Goal: Task Accomplishment & Management: Complete application form

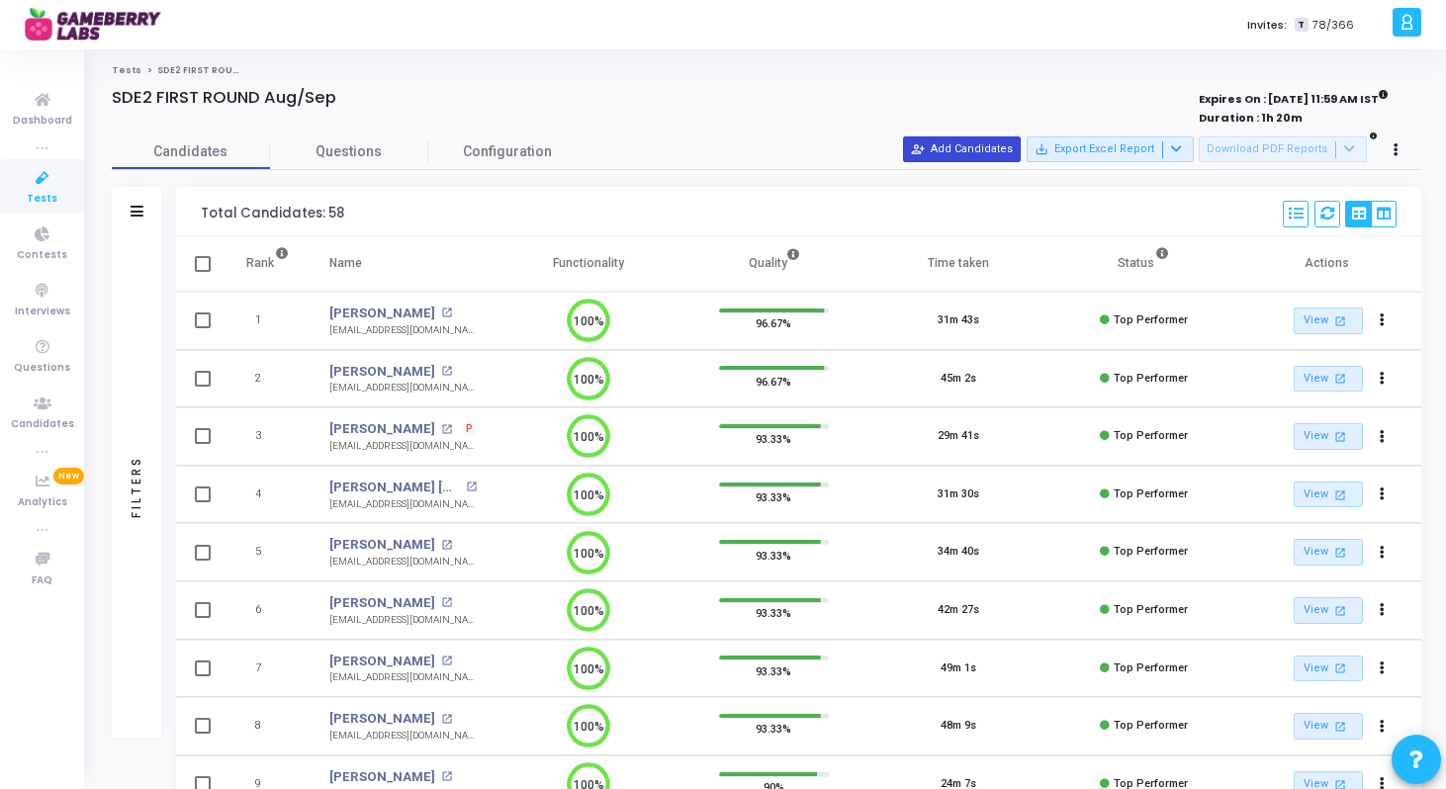
click at [1003, 149] on button "person_add_alt Add Candidates" at bounding box center [962, 149] width 118 height 26
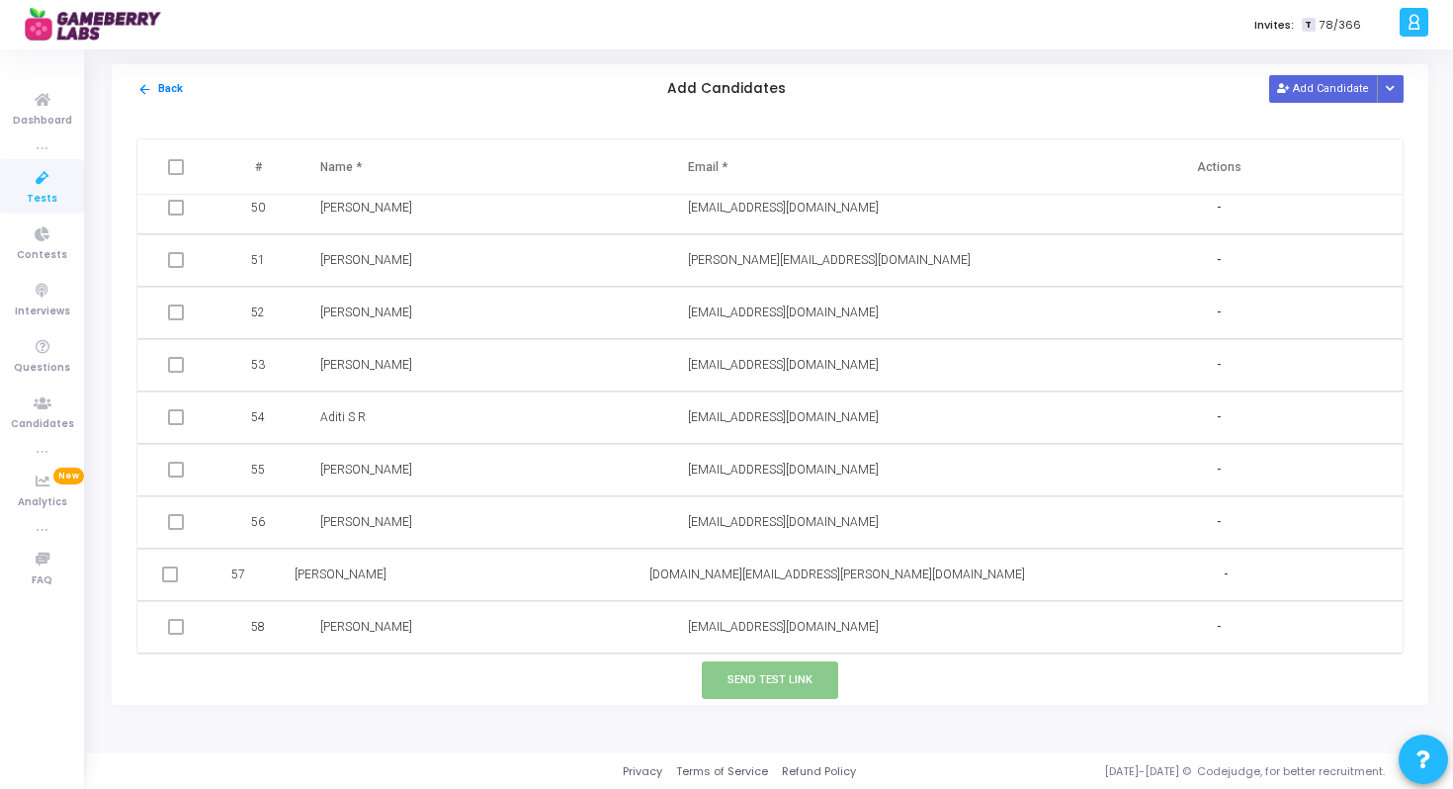
click at [1298, 73] on div "arrow_back Back Add Candidates Add Candidate Upload Candidate List" at bounding box center [770, 88] width 1317 height 49
click at [1308, 85] on button "Add Candidate" at bounding box center [1324, 88] width 109 height 27
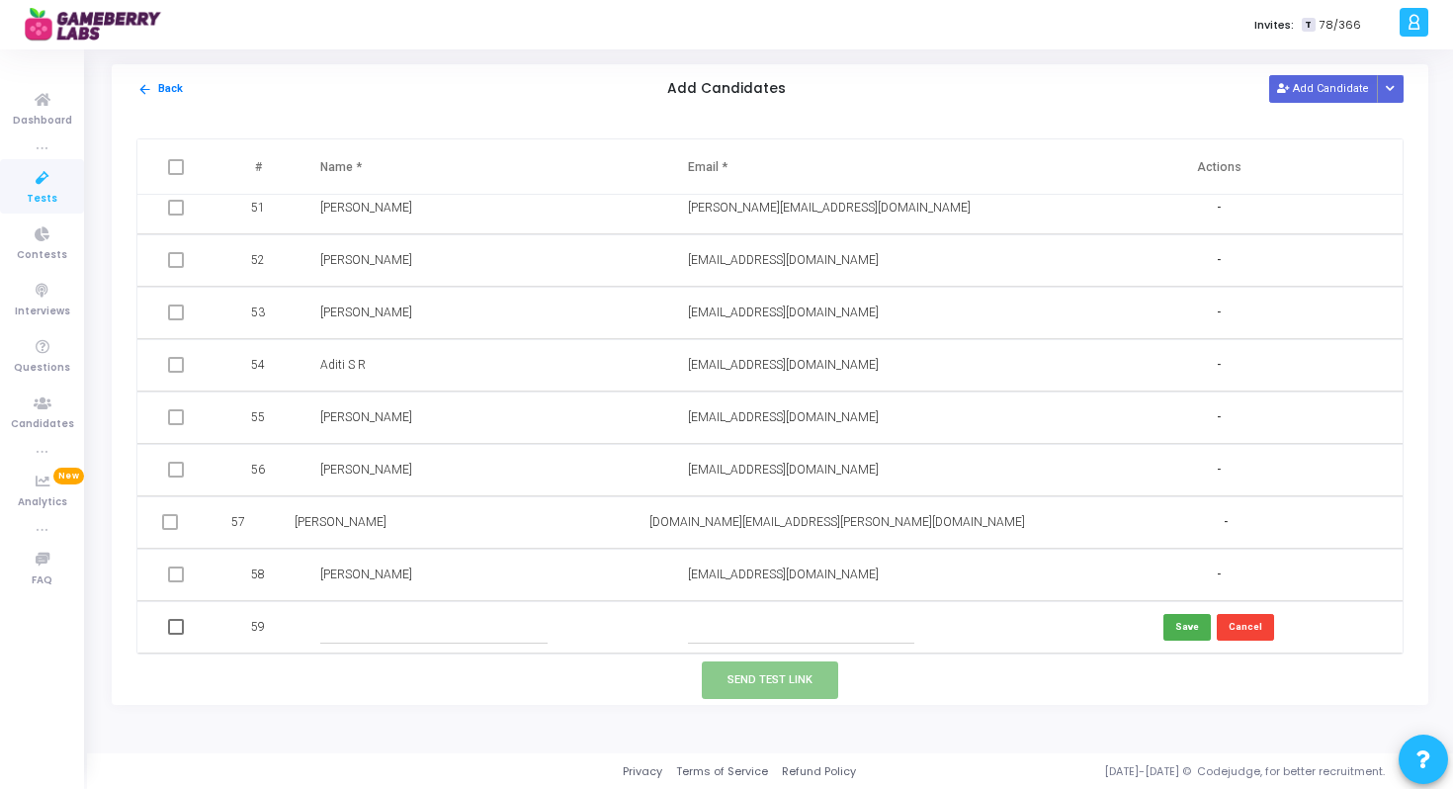
click at [747, 649] on td at bounding box center [852, 627] width 368 height 52
click at [758, 639] on input "text" at bounding box center [801, 627] width 226 height 33
paste input "Sai Shankar saishankar192@gmail.com"
drag, startPoint x: 750, startPoint y: 623, endPoint x: 666, endPoint y: 622, distance: 84.1
click at [668, 622] on td "Sai Shankar saishankar192@gmail.com" at bounding box center [852, 627] width 368 height 52
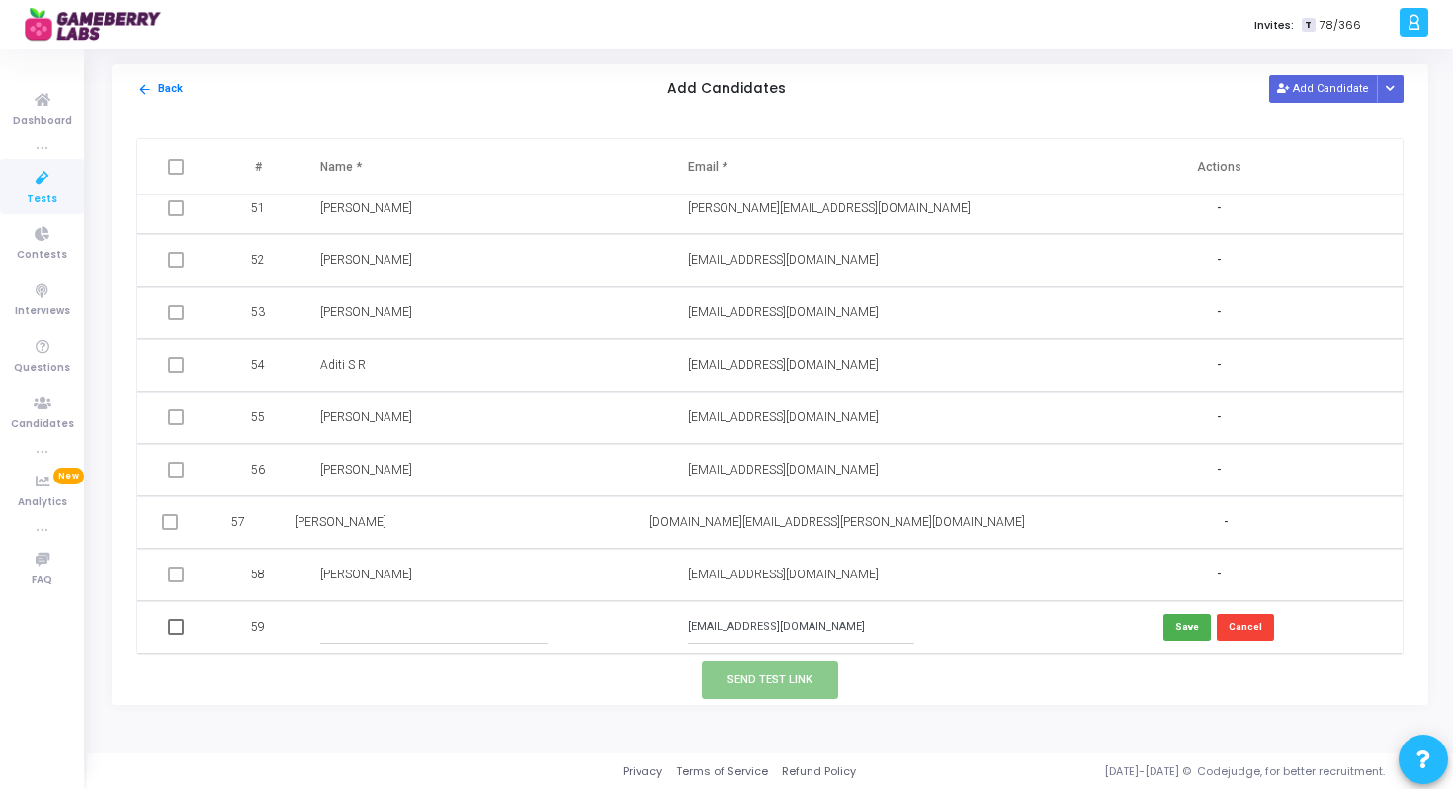
type input "saishankar192@gmail.com"
click at [477, 626] on input "text" at bounding box center [433, 627] width 226 height 33
paste input "Sai Shankar"
type input "Sai Shankar"
click at [1187, 640] on button "Save" at bounding box center [1187, 627] width 47 height 27
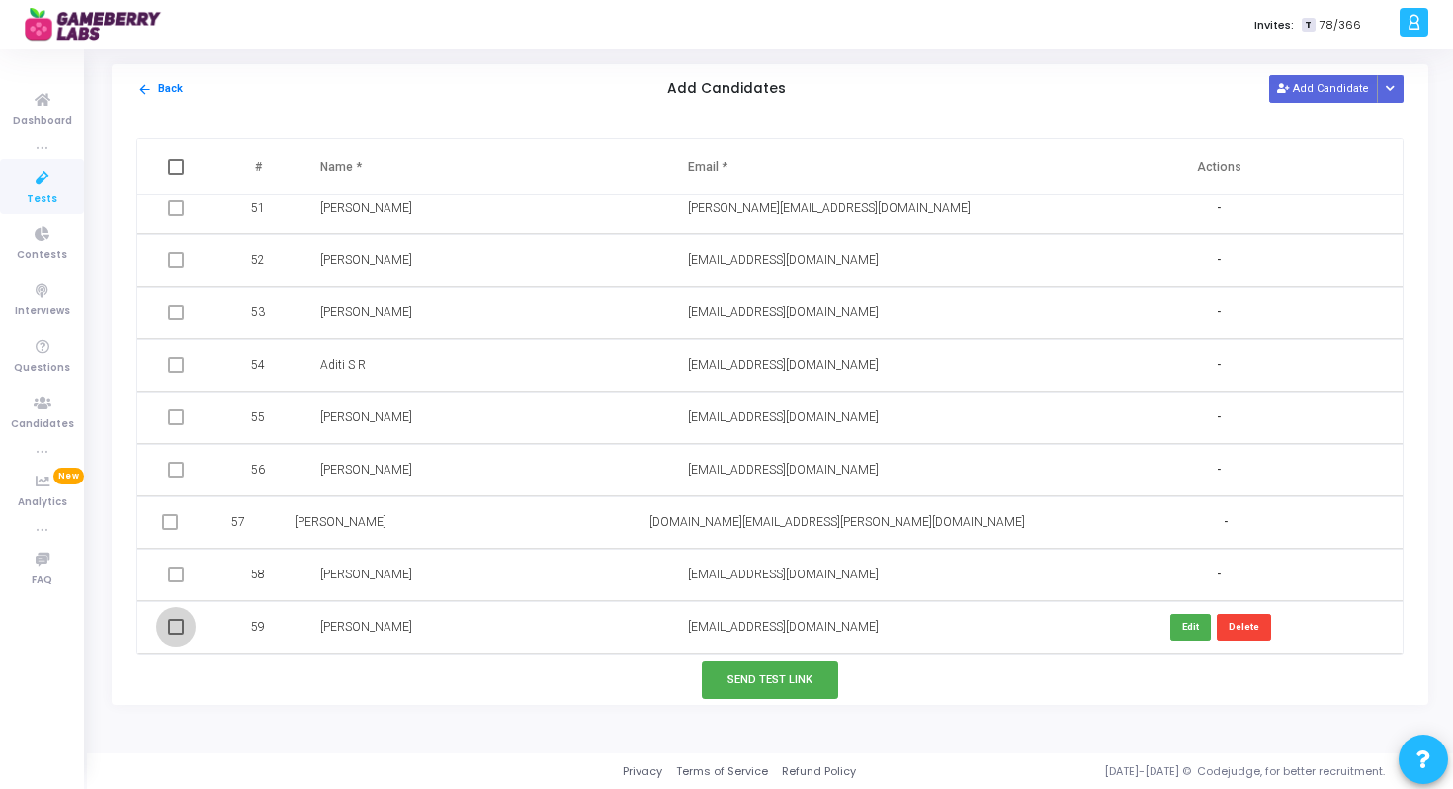
click at [174, 628] on span at bounding box center [176, 627] width 16 height 16
click at [175, 635] on input "checkbox" at bounding box center [175, 635] width 1 height 1
checkbox input "true"
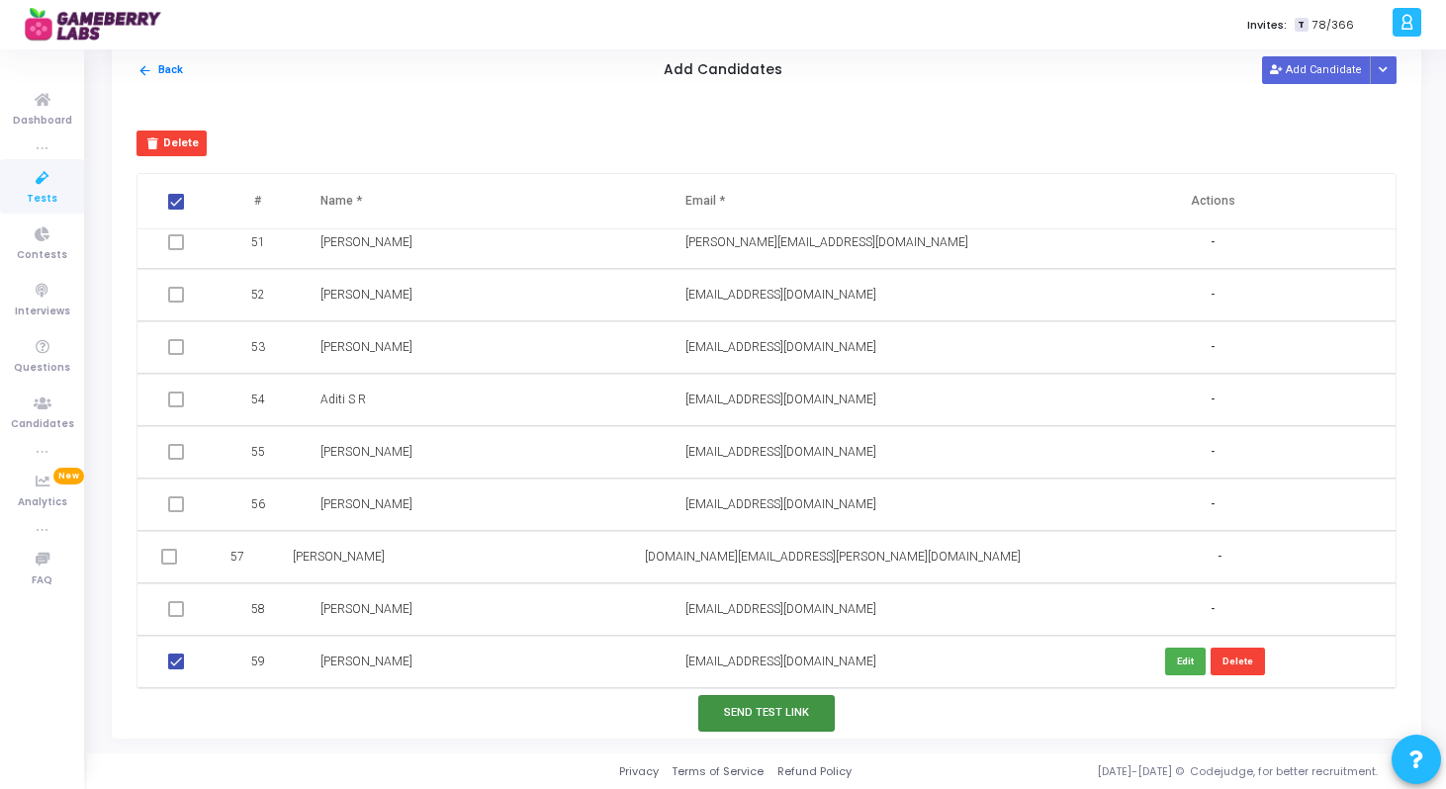
click at [749, 709] on button "Send Test Link" at bounding box center [766, 713] width 136 height 37
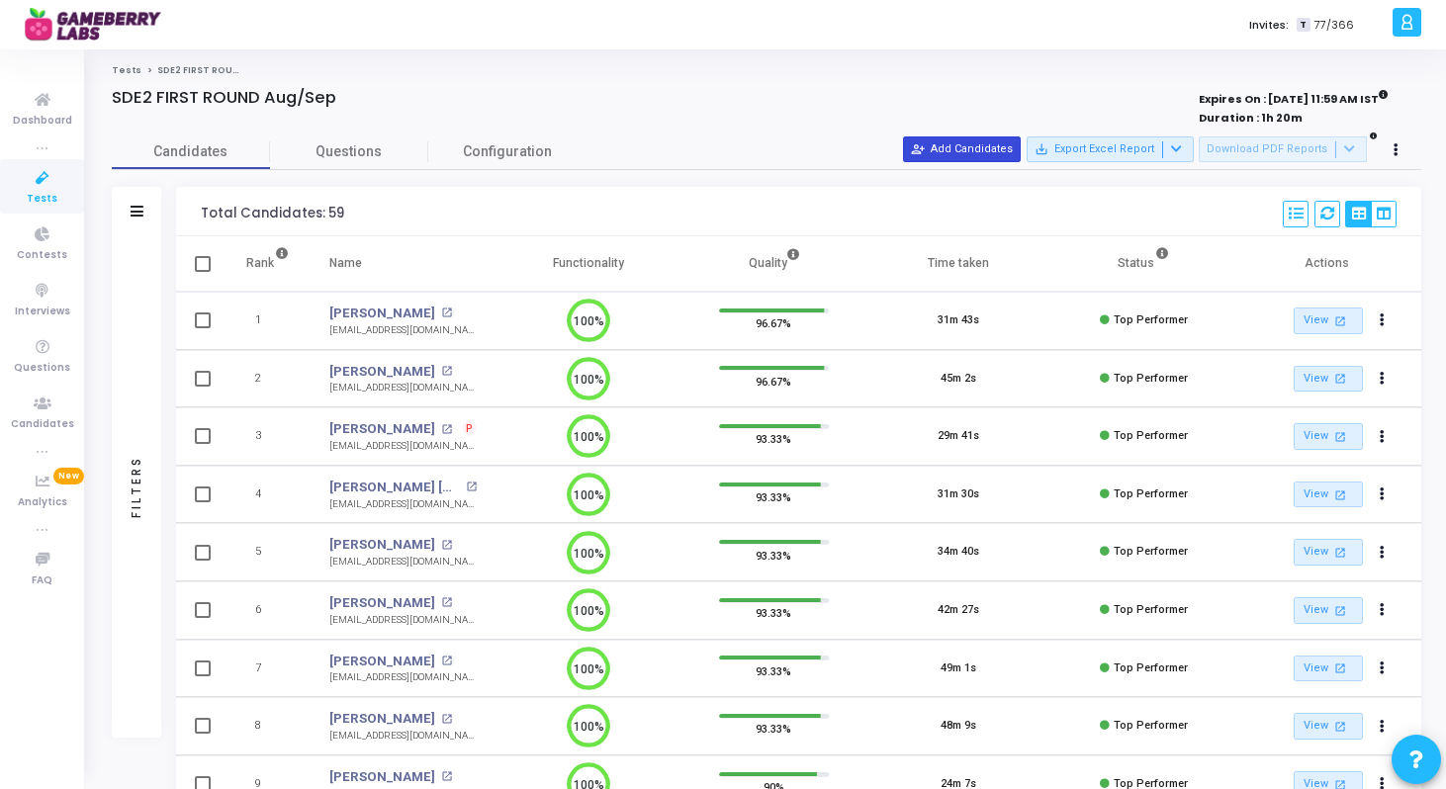
click at [997, 138] on button "person_add_alt Add Candidates" at bounding box center [962, 149] width 118 height 26
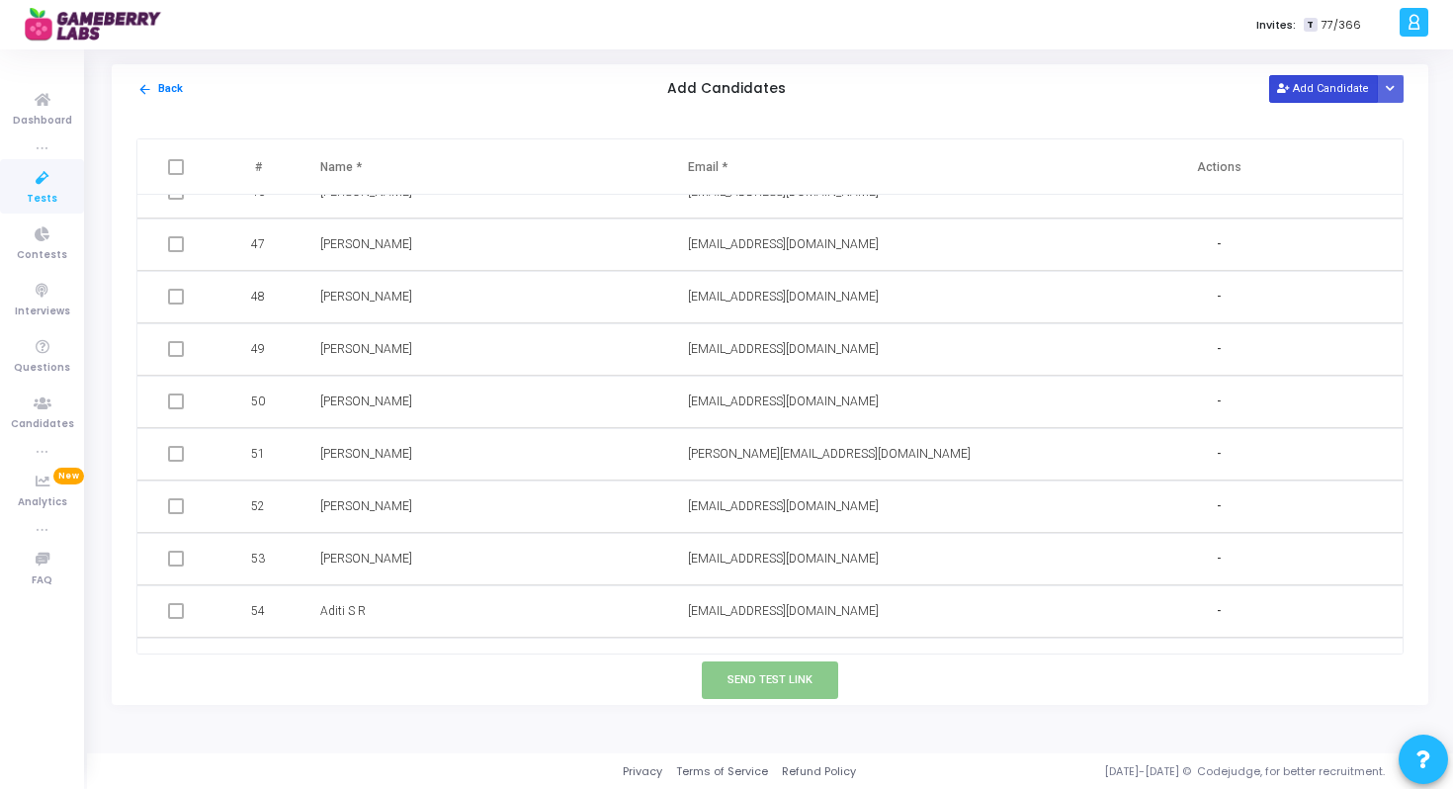
click at [1323, 76] on button "Add Candidate" at bounding box center [1324, 88] width 109 height 27
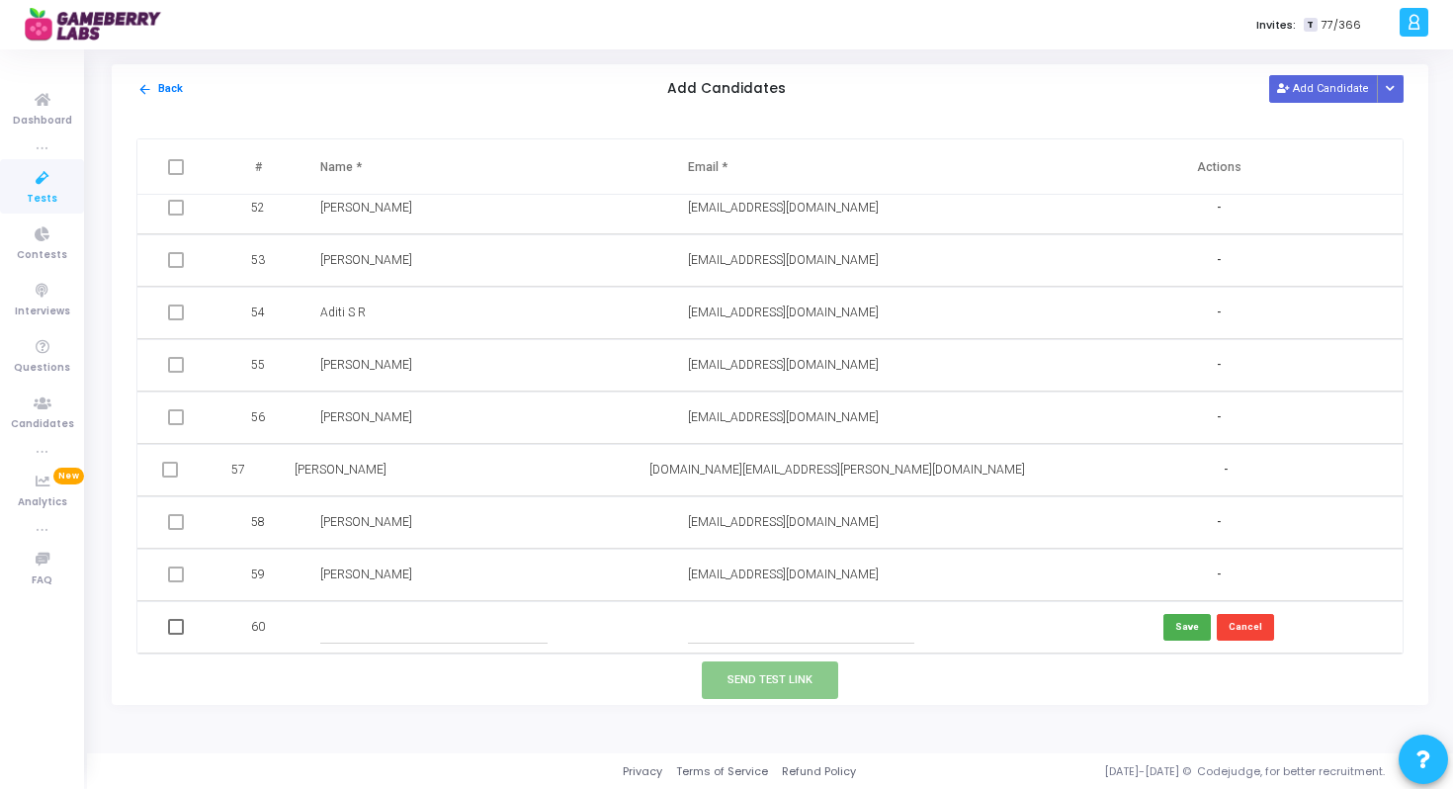
click at [712, 622] on input "text" at bounding box center [801, 627] width 226 height 33
paste input "Atharva Vani atharvavani18@ece.iiitp.ac.in"
drag, startPoint x: 750, startPoint y: 631, endPoint x: 659, endPoint y: 631, distance: 92.0
click at [659, 631] on tr "60 Atharva Vani atharvavani18@ece.iiitp.ac.in Save Cancel" at bounding box center [770, 627] width 1266 height 52
type input "atharvavani18@ece.iiitp.ac.in"
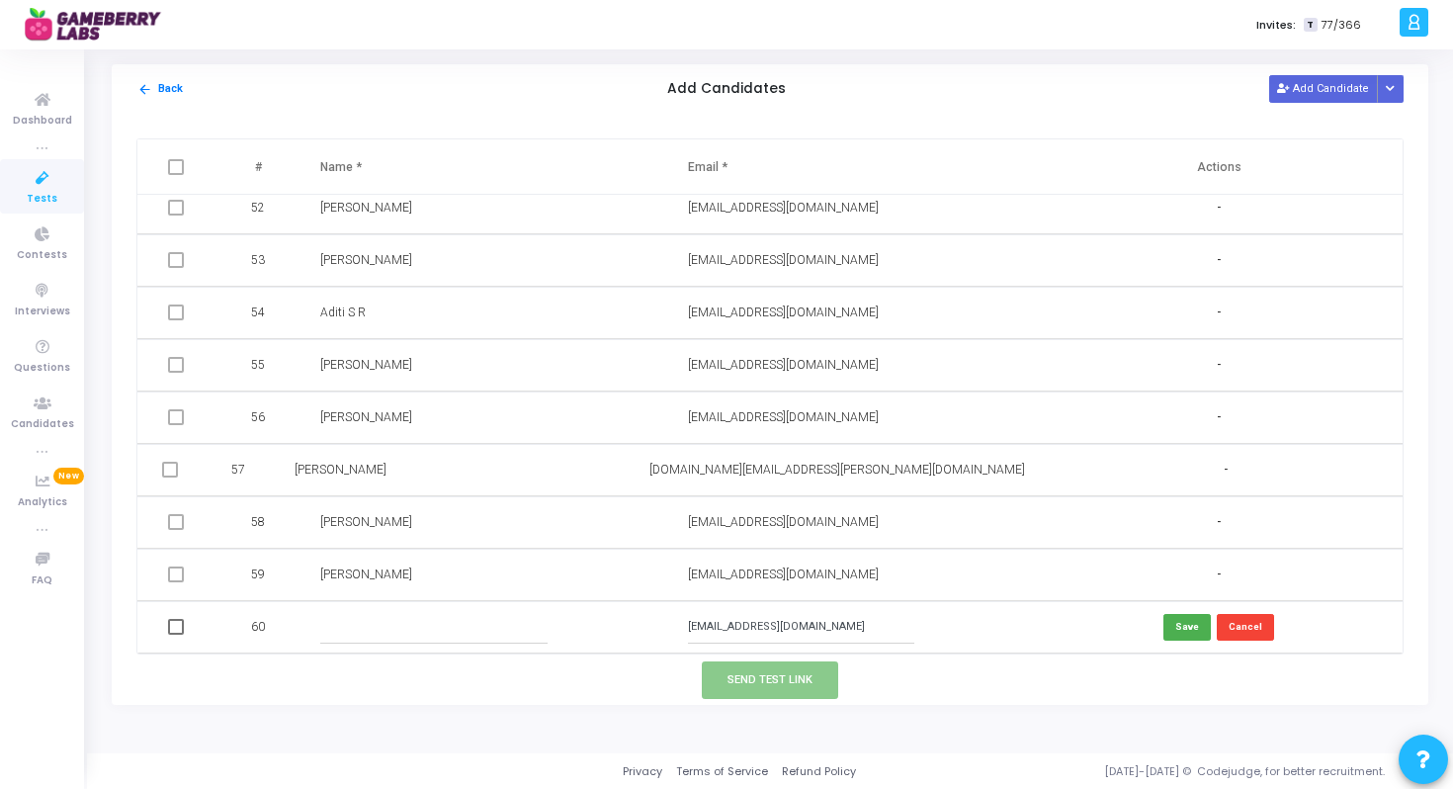
click at [431, 605] on td at bounding box center [485, 627] width 368 height 52
click at [401, 628] on input "text" at bounding box center [433, 627] width 226 height 33
paste input "Atharva Vani"
type input "Atharva Vani"
click at [1191, 635] on button "Save" at bounding box center [1187, 627] width 47 height 27
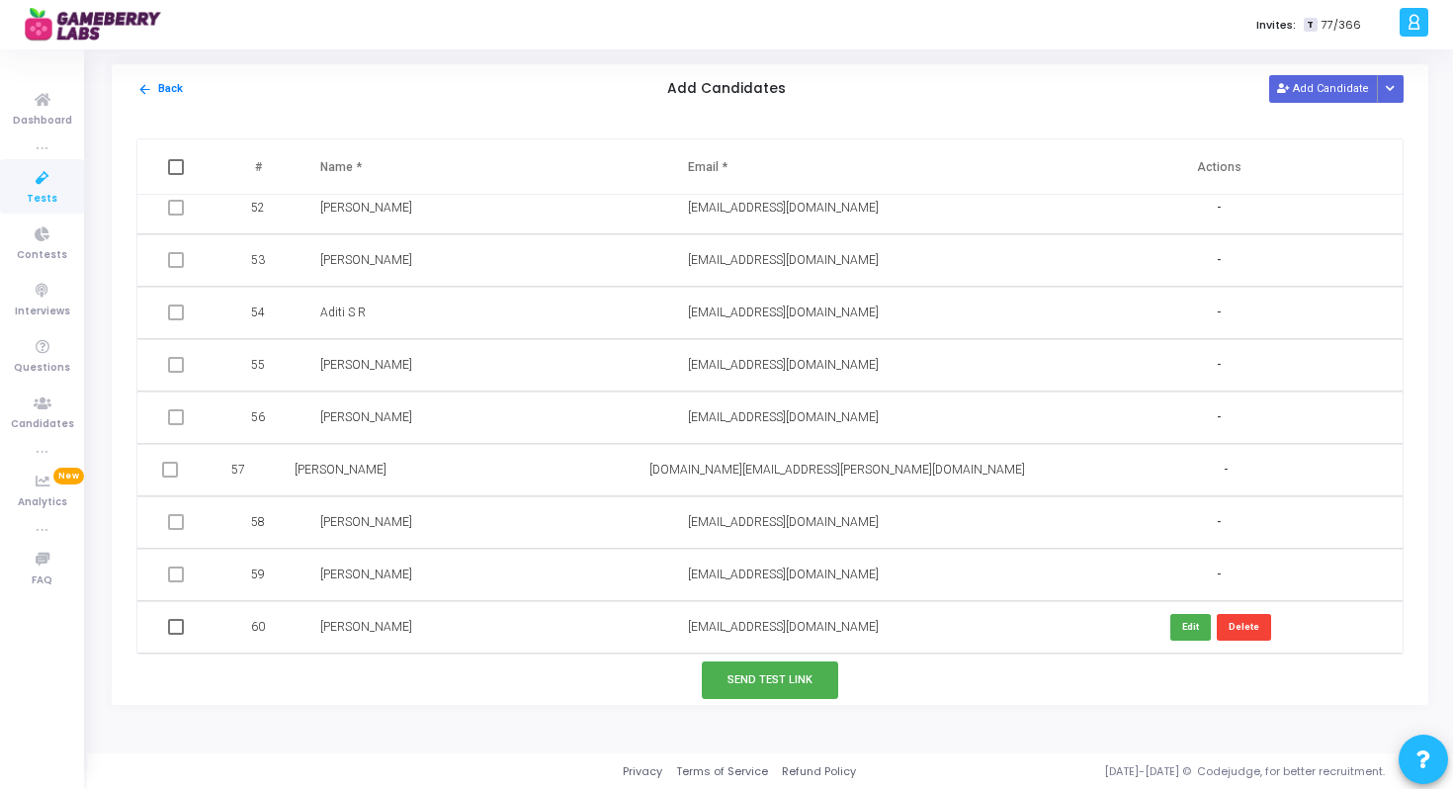
click at [172, 632] on span at bounding box center [176, 627] width 16 height 16
click at [175, 635] on input "checkbox" at bounding box center [175, 635] width 1 height 1
checkbox input "true"
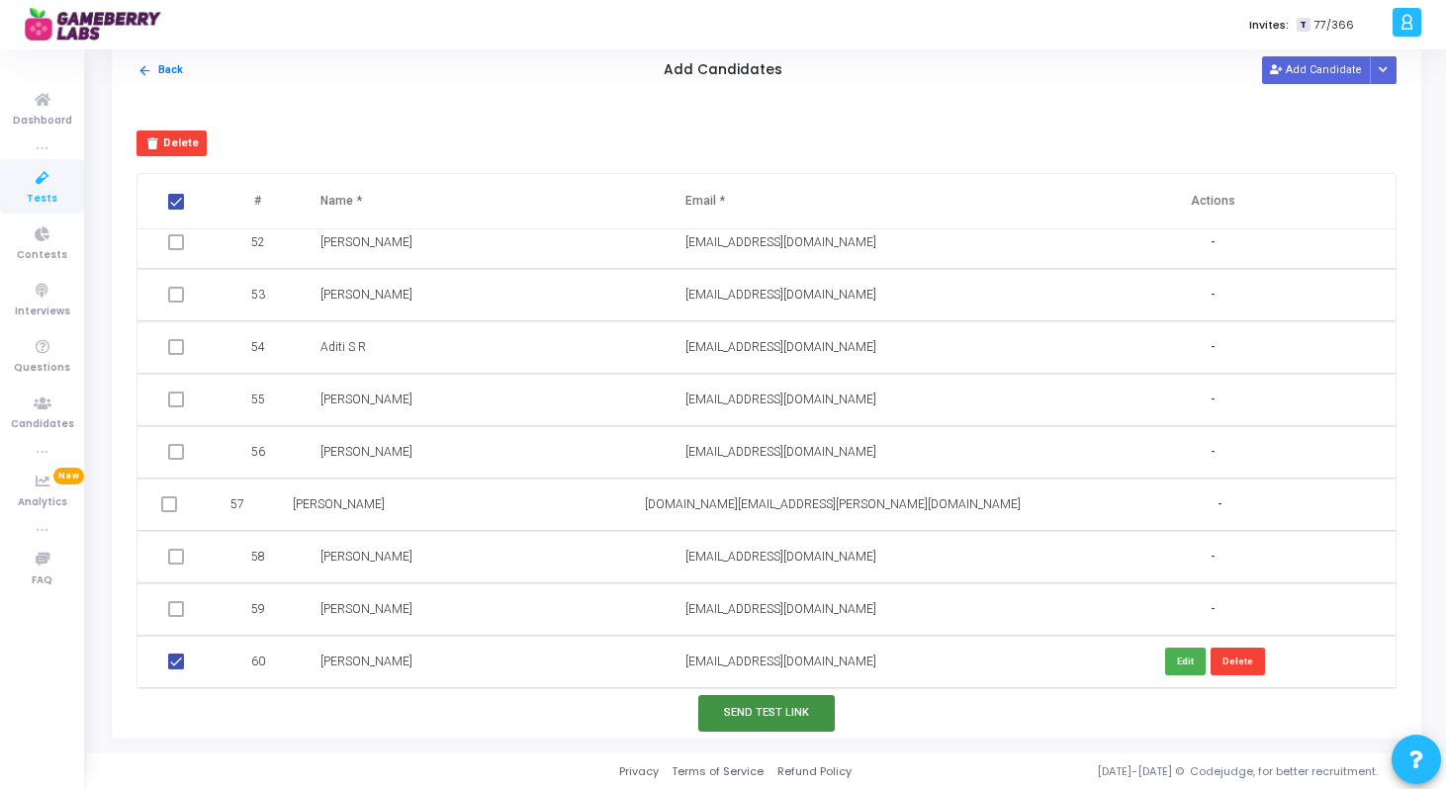
click at [831, 711] on button "Send Test Link" at bounding box center [766, 713] width 136 height 37
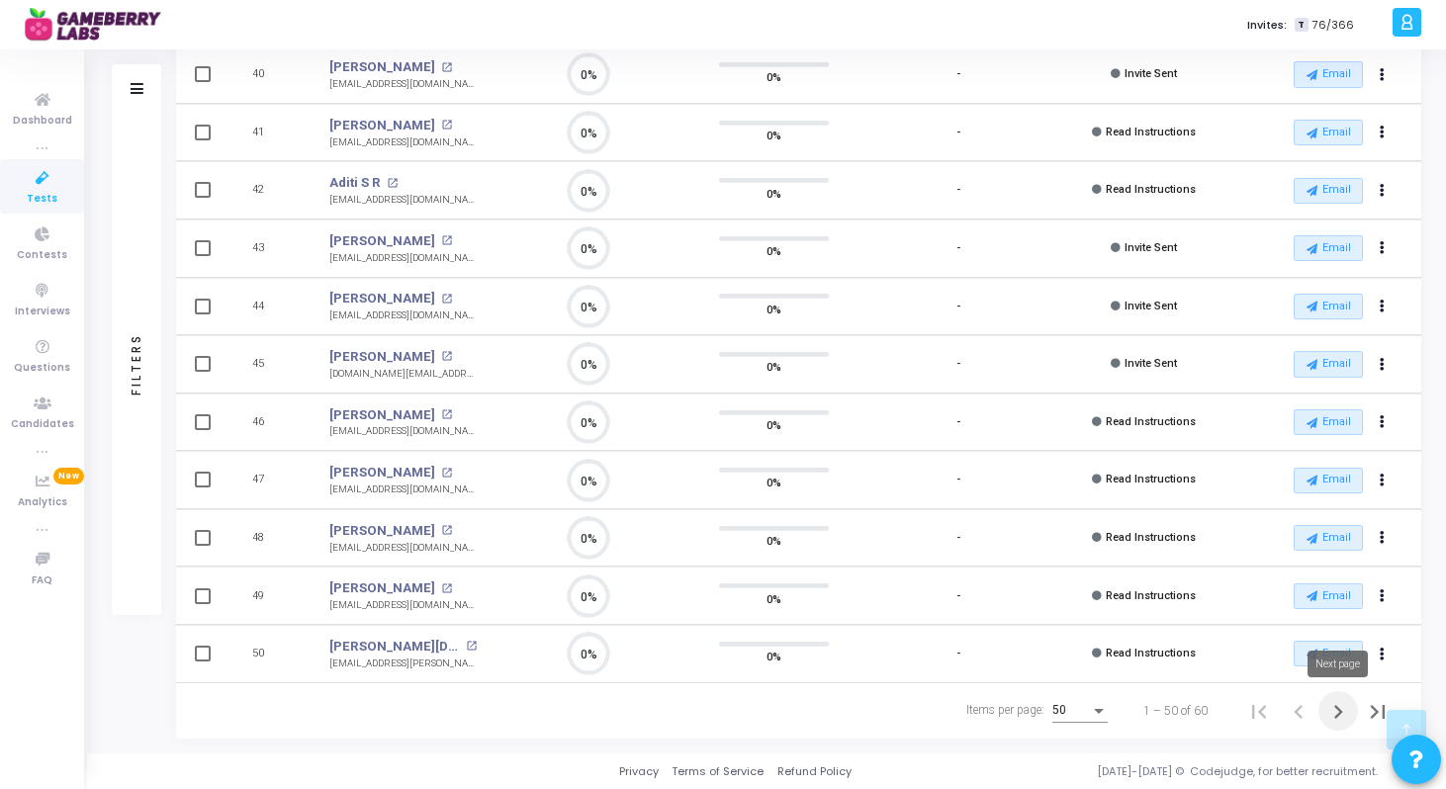
click at [1341, 708] on icon "Next page" at bounding box center [1338, 712] width 28 height 28
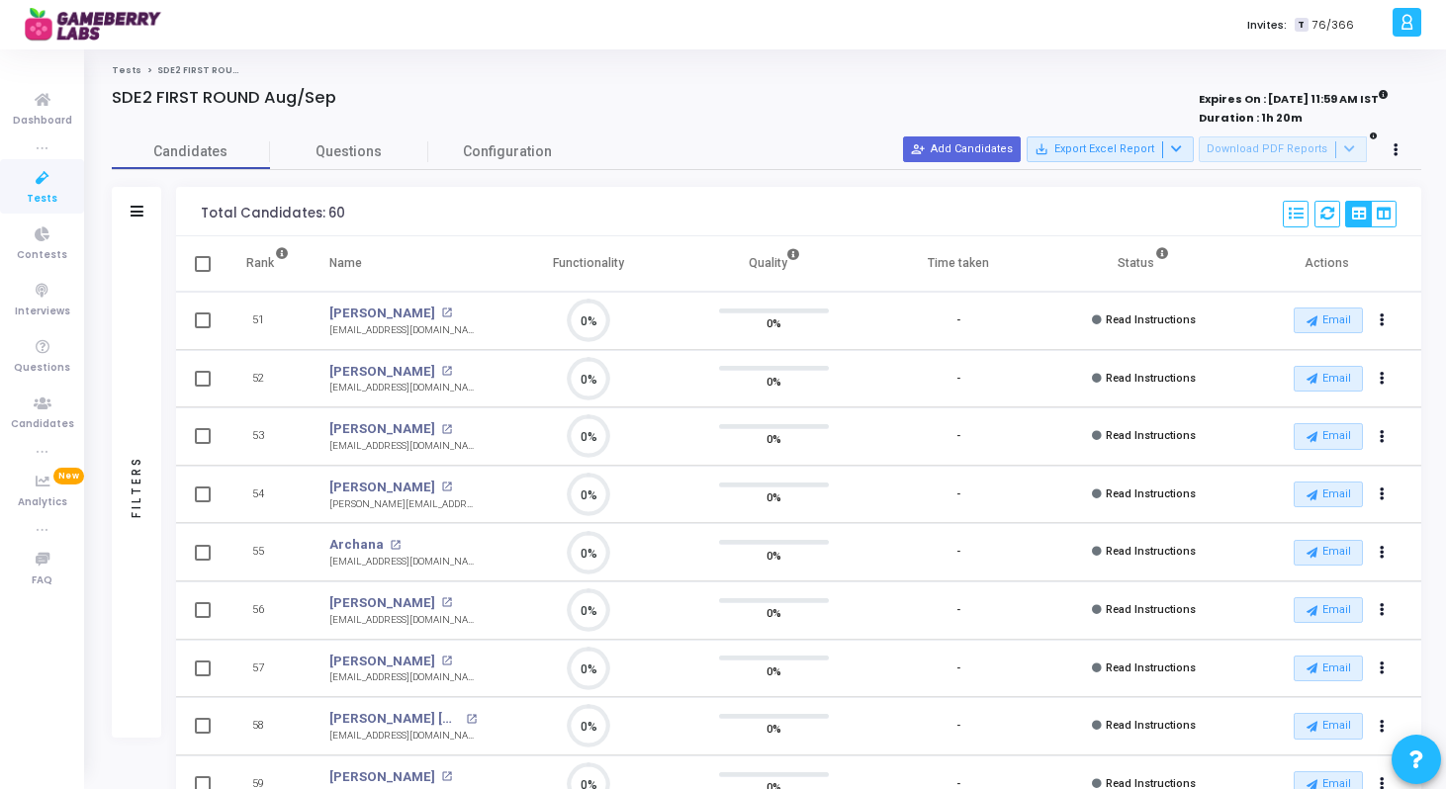
click at [903, 598] on td "-" at bounding box center [958, 610] width 185 height 58
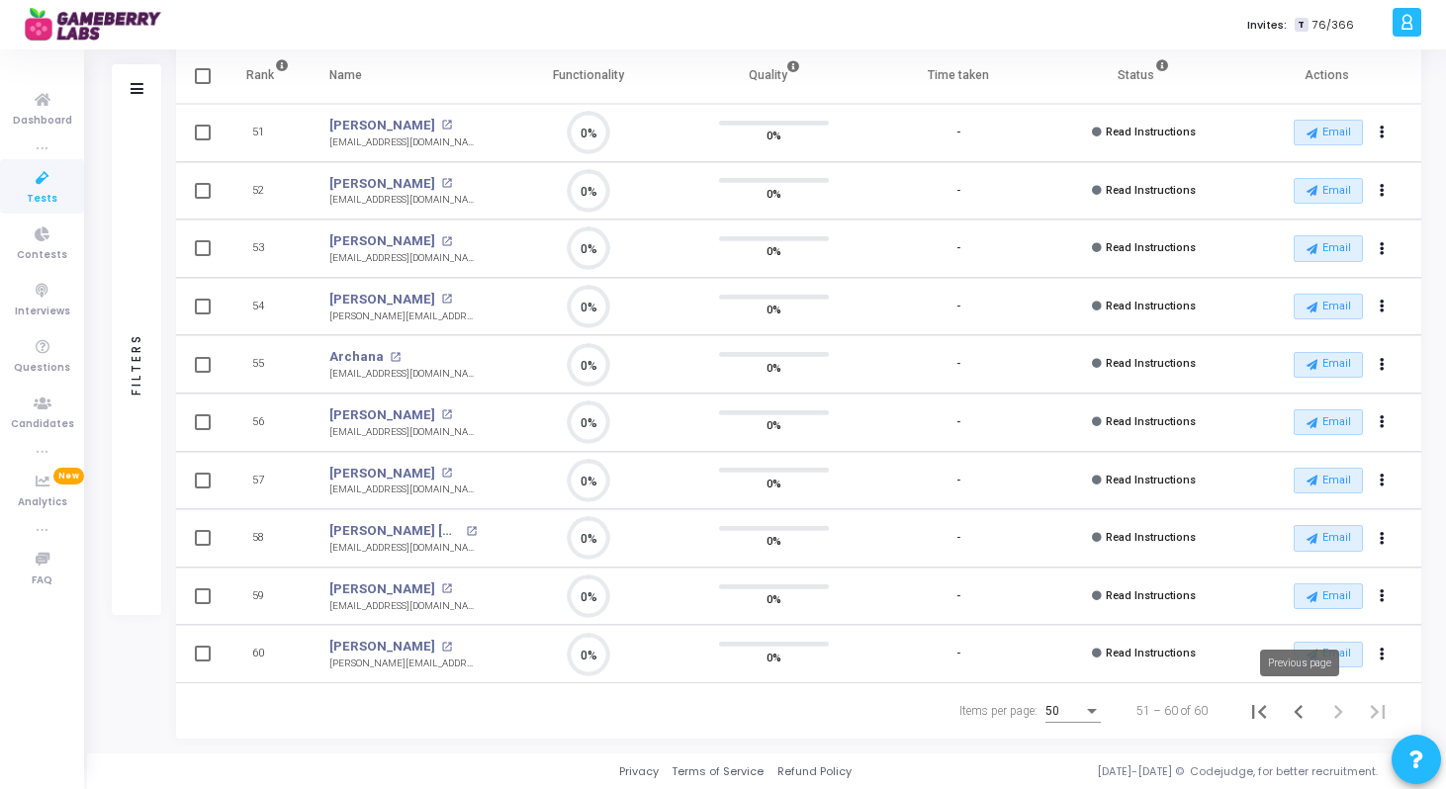
click at [1294, 709] on icon "Previous page" at bounding box center [1298, 712] width 28 height 28
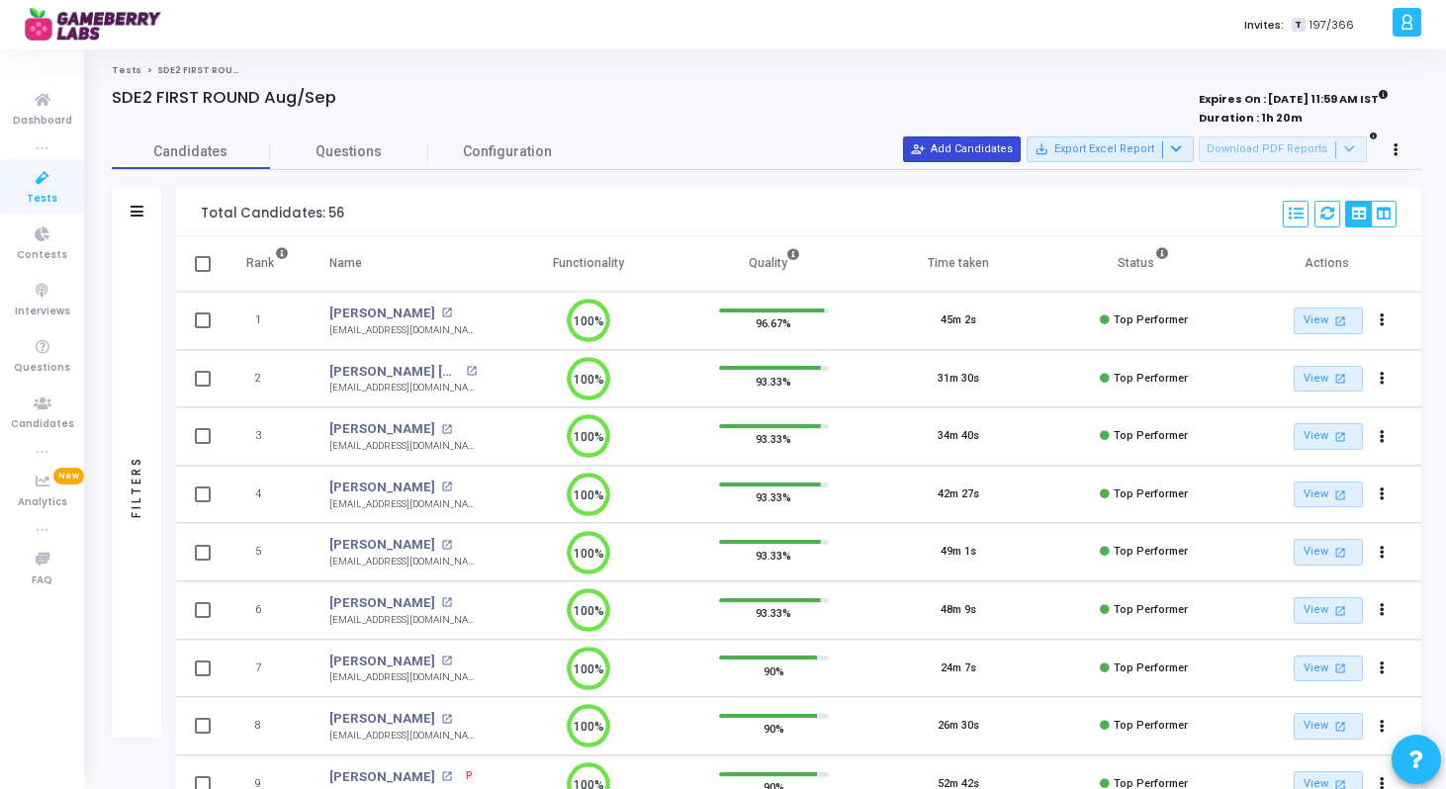
click at [982, 144] on button "person_add_alt Add Candidates" at bounding box center [962, 149] width 118 height 26
